Goal: Transaction & Acquisition: Purchase product/service

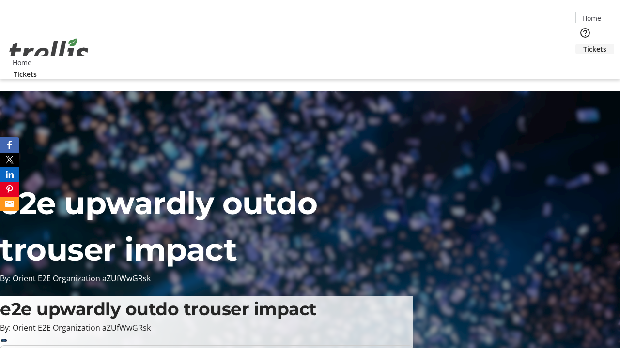
click at [583, 44] on span "Tickets" at bounding box center [594, 49] width 23 height 10
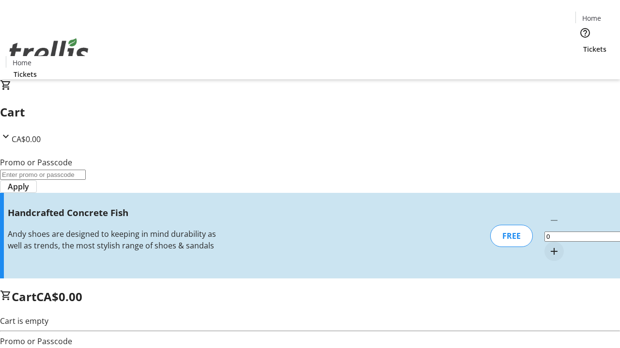
click at [548, 246] on mat-icon "Increment by one" at bounding box center [554, 252] width 12 height 12
type input "1"
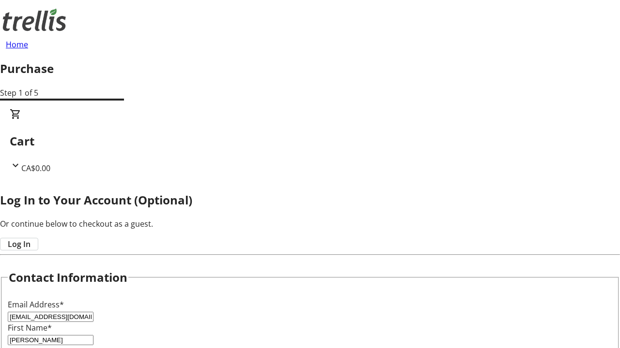
type input "Rippin"
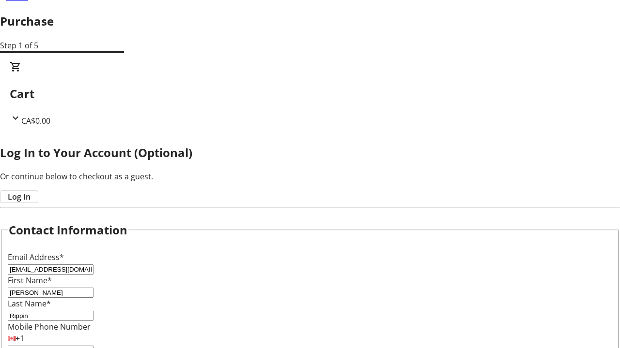
scroll to position [96, 0]
